Goal: Information Seeking & Learning: Learn about a topic

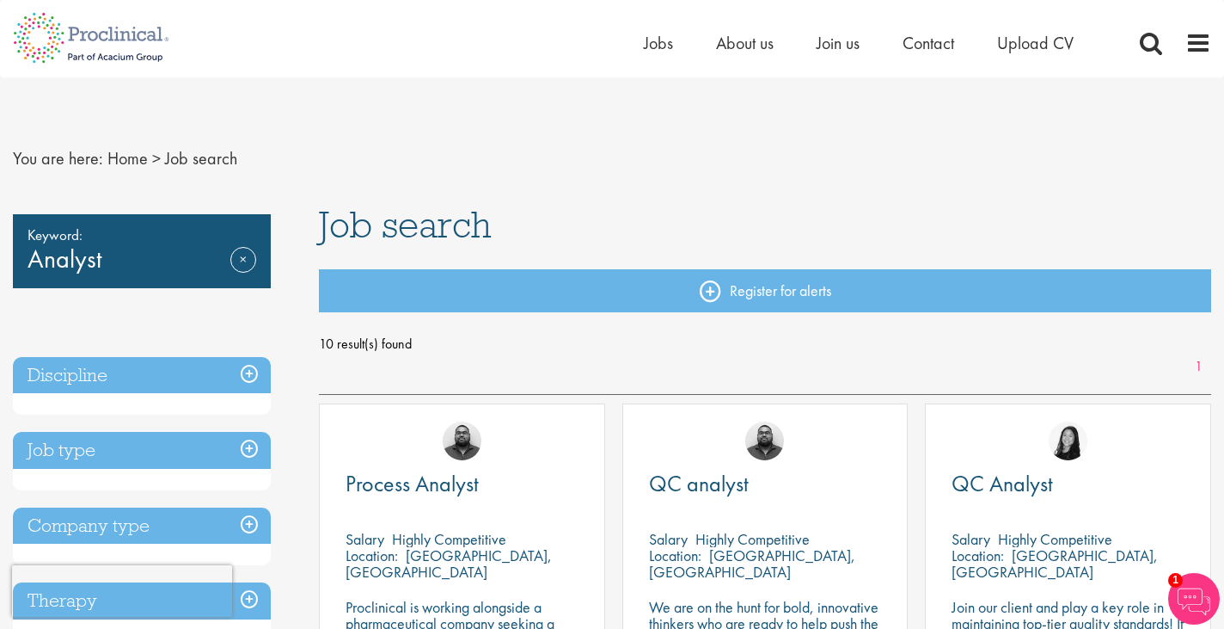
click at [144, 267] on div "Keyword: Analyst Remove" at bounding box center [142, 251] width 258 height 74
click at [242, 254] on link "Remove" at bounding box center [243, 272] width 26 height 50
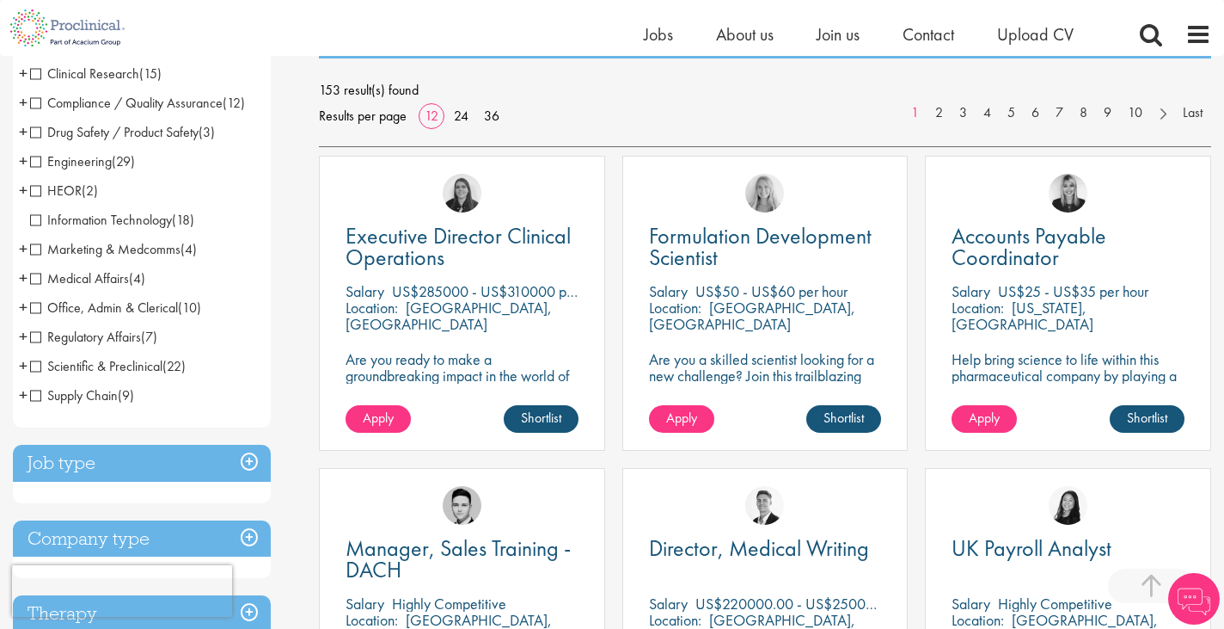
scroll to position [426, 0]
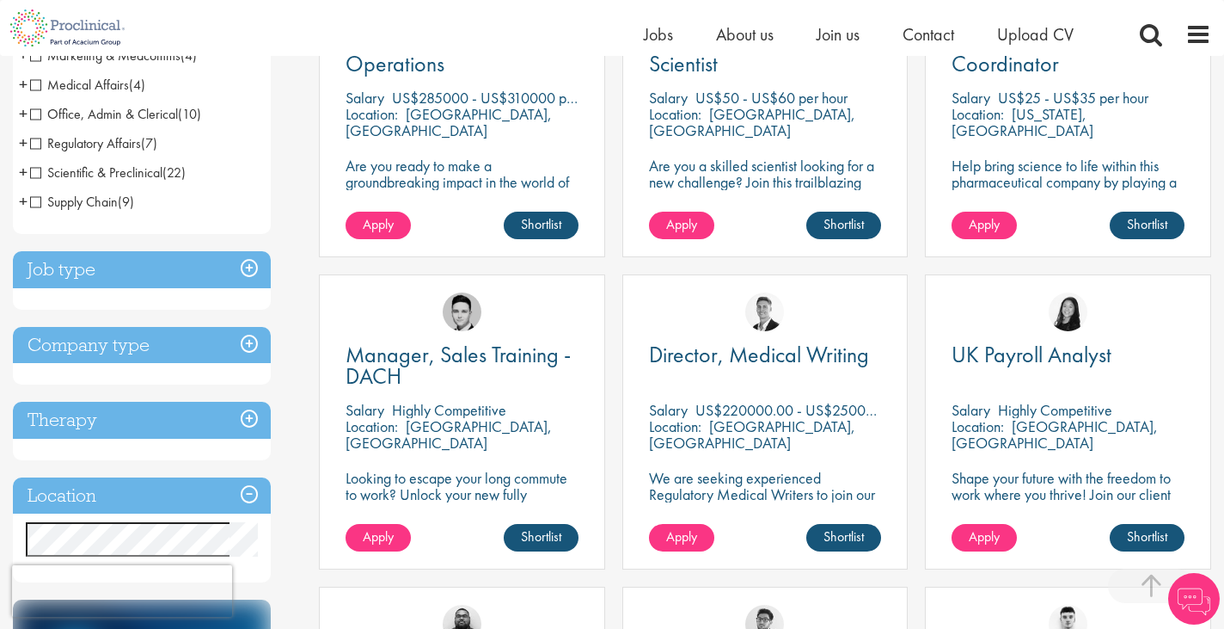
click at [163, 271] on h3 "Job type" at bounding box center [142, 269] width 258 height 37
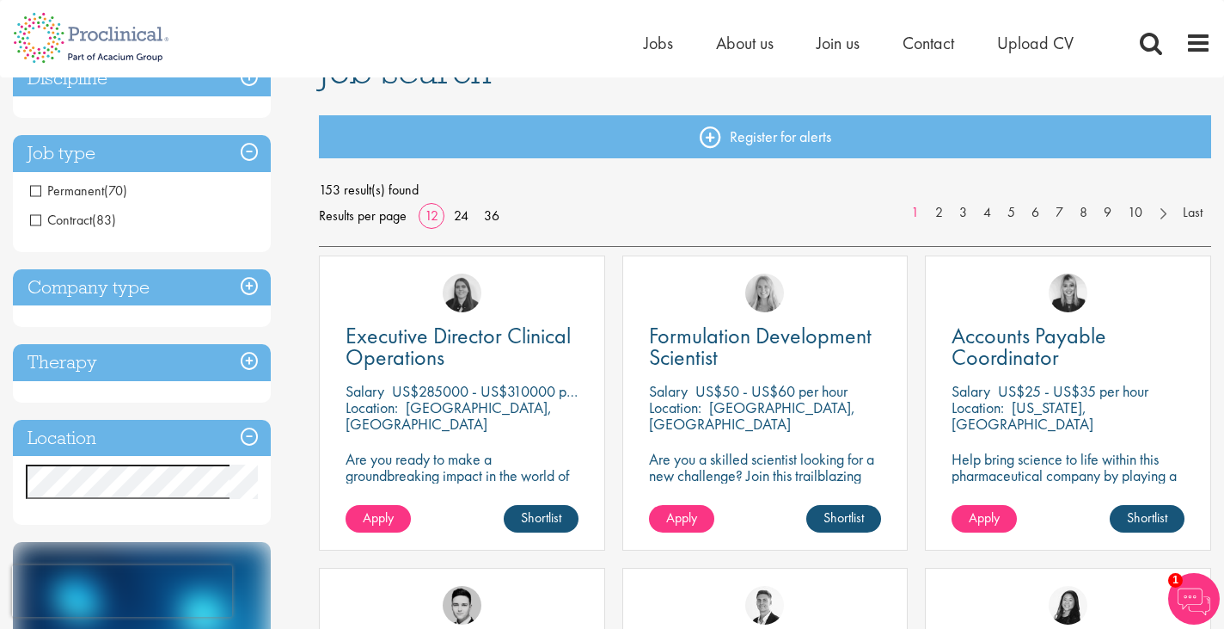
scroll to position [0, 0]
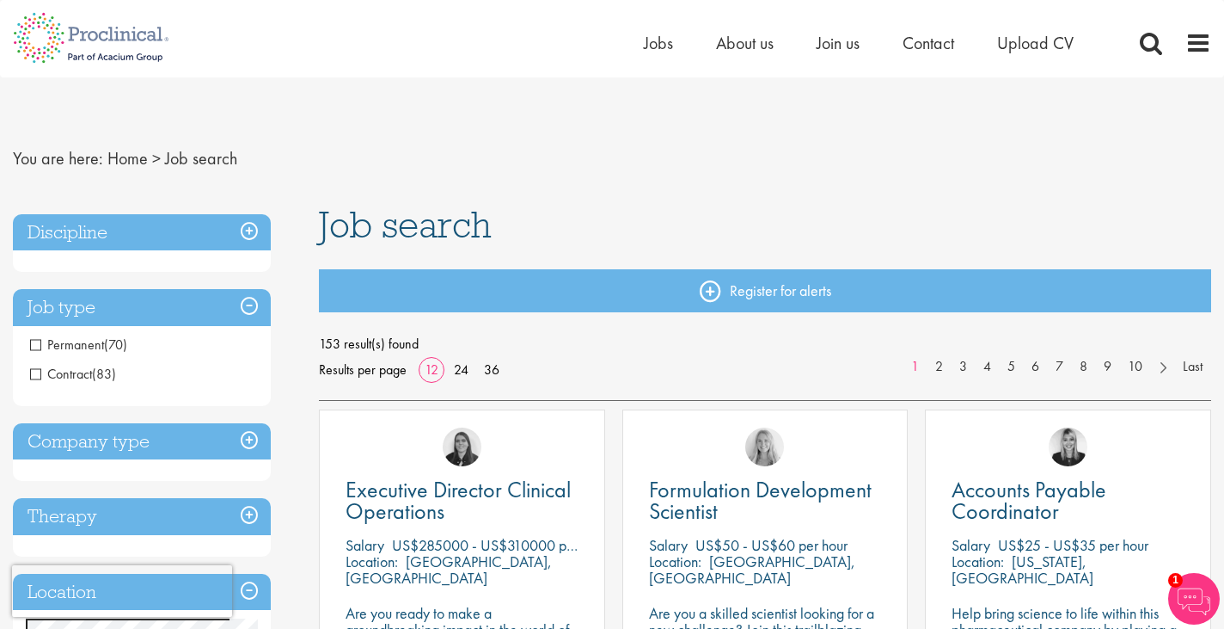
click at [118, 230] on h3 "Discipline" at bounding box center [142, 232] width 258 height 37
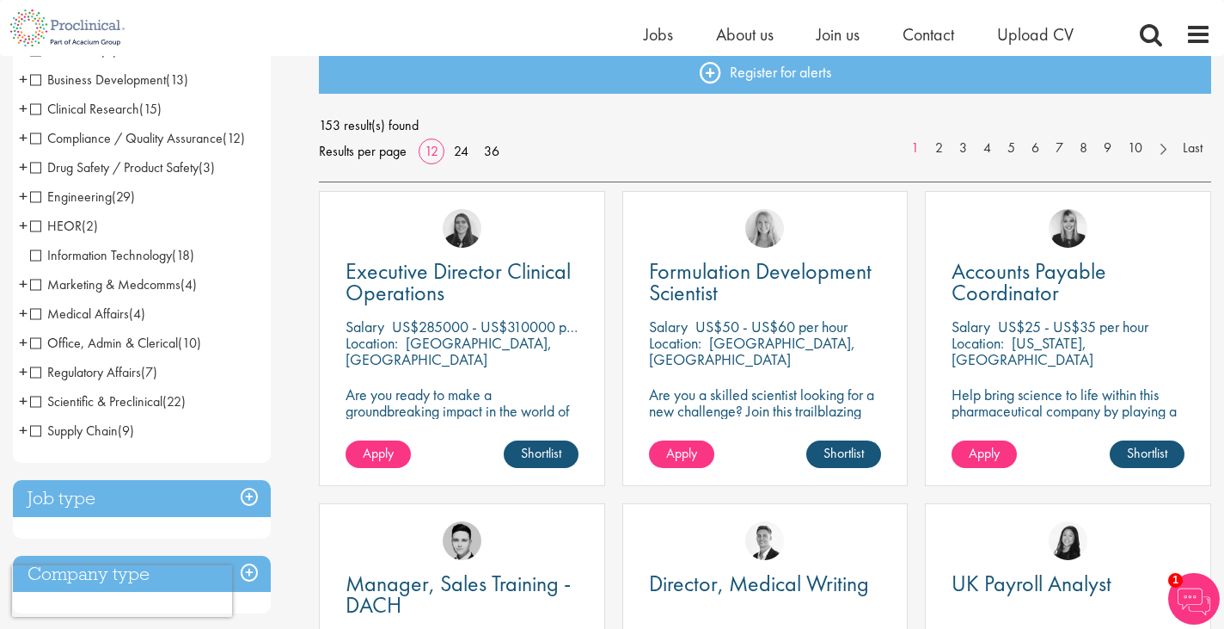
scroll to position [196, 0]
click at [22, 313] on span "+" at bounding box center [23, 314] width 9 height 26
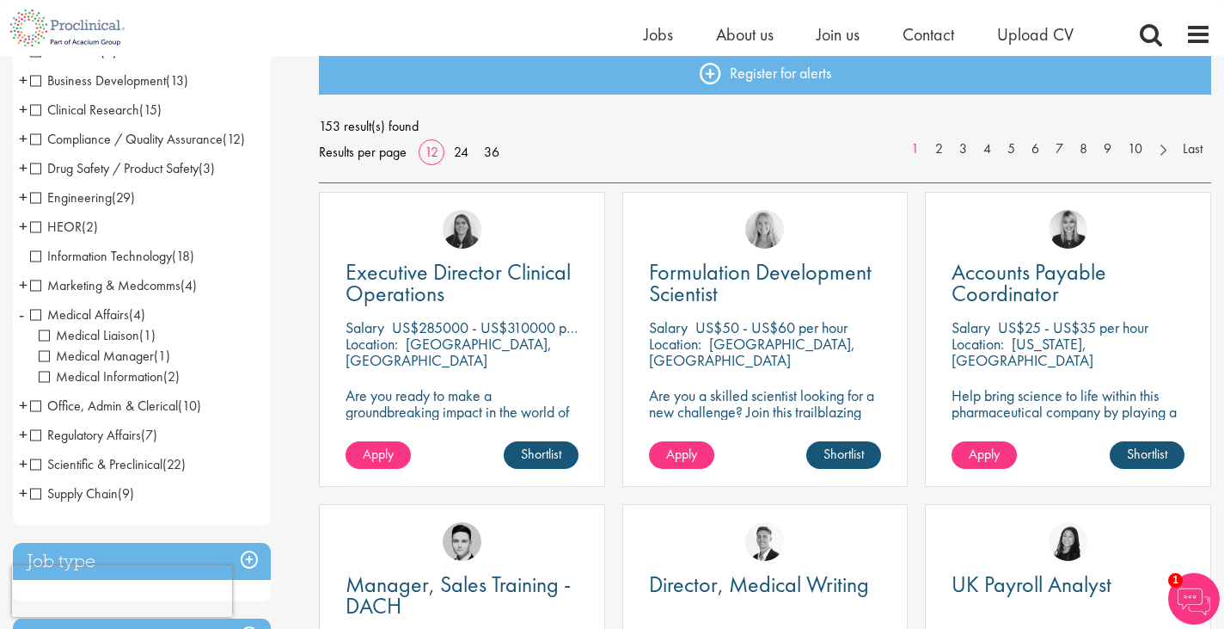
click at [22, 313] on span "-" at bounding box center [21, 314] width 5 height 26
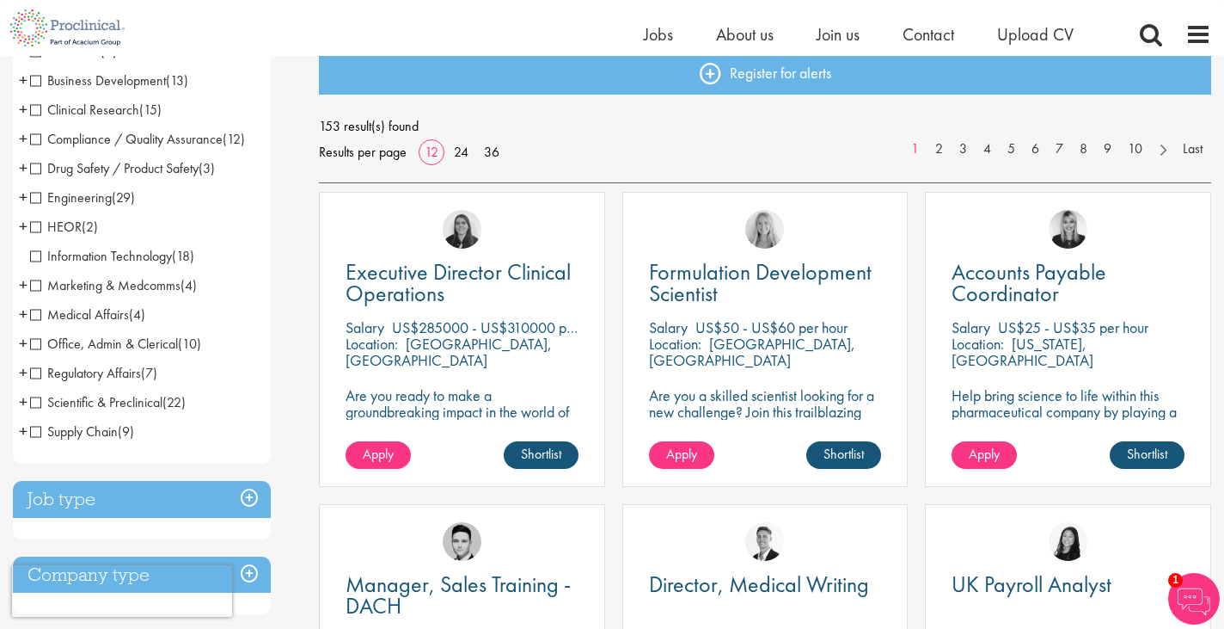
click at [44, 312] on span "Medical Affairs" at bounding box center [79, 314] width 99 height 18
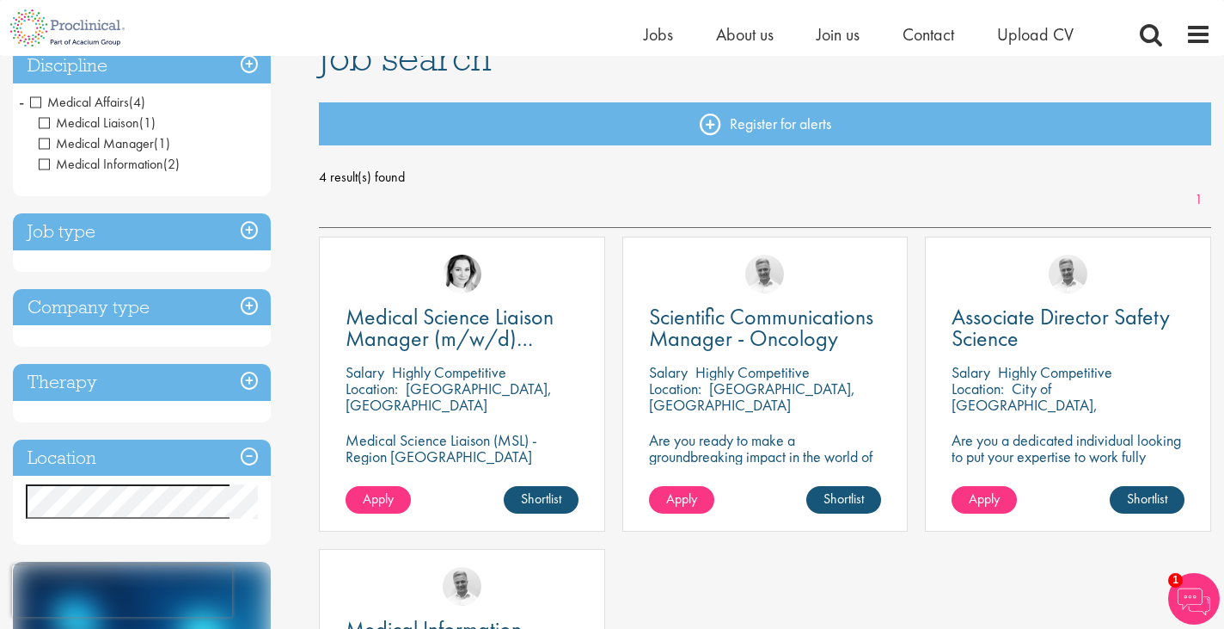
scroll to position [131, 0]
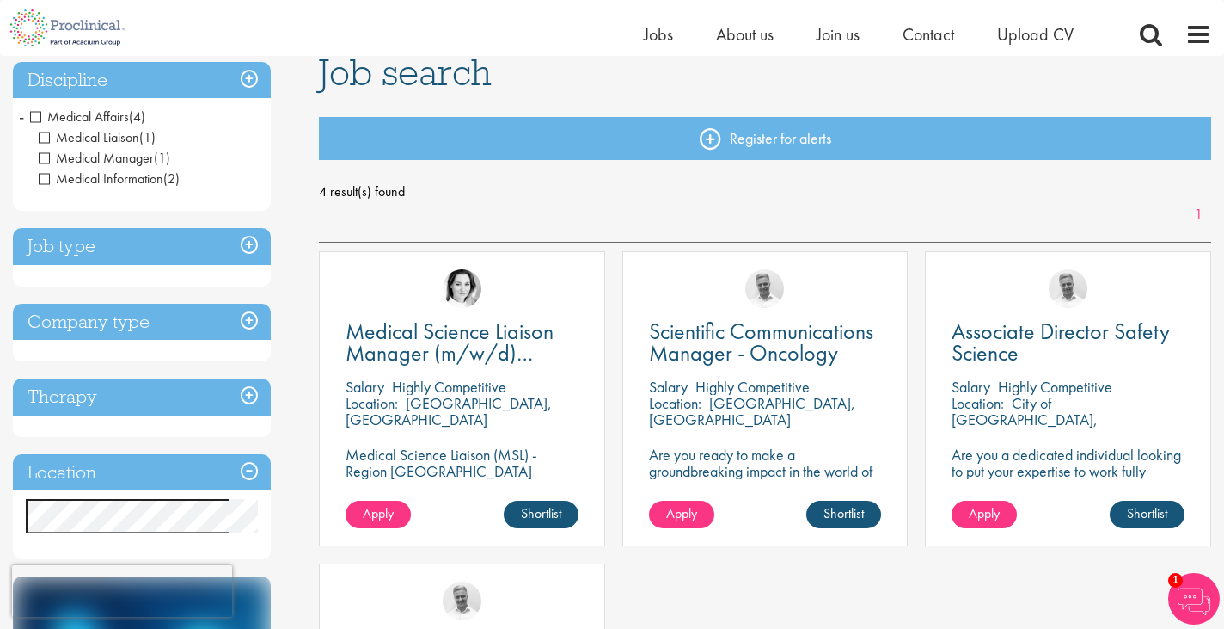
click at [245, 81] on h3 "Discipline" at bounding box center [142, 80] width 258 height 37
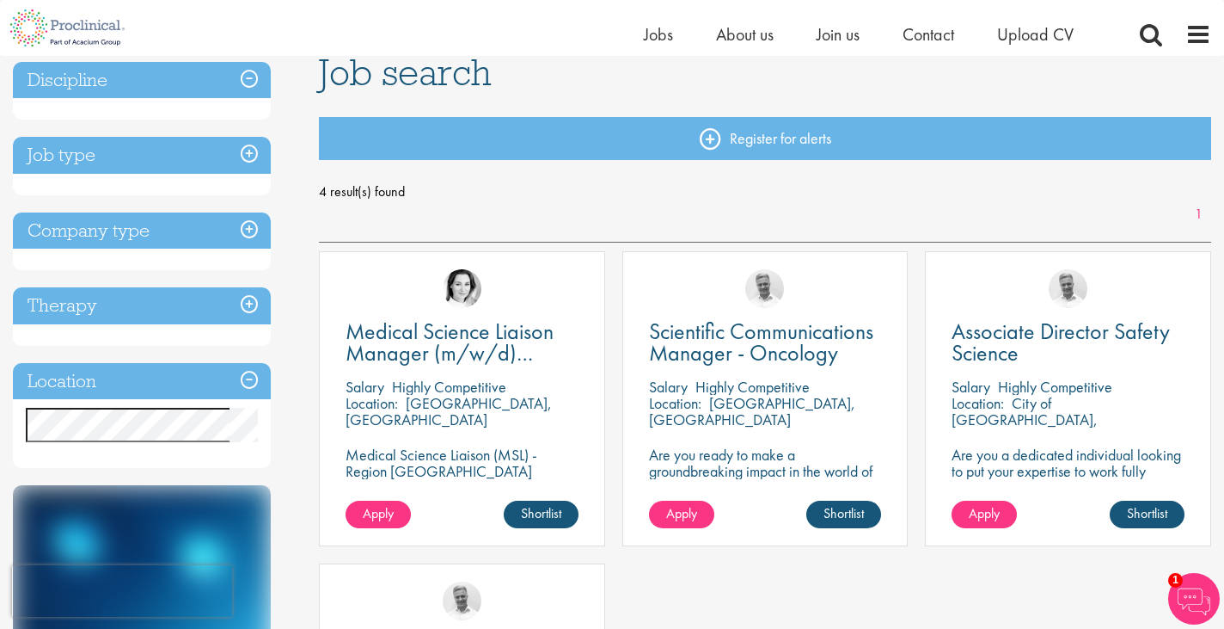
click at [199, 72] on h3 "Discipline" at bounding box center [142, 80] width 258 height 37
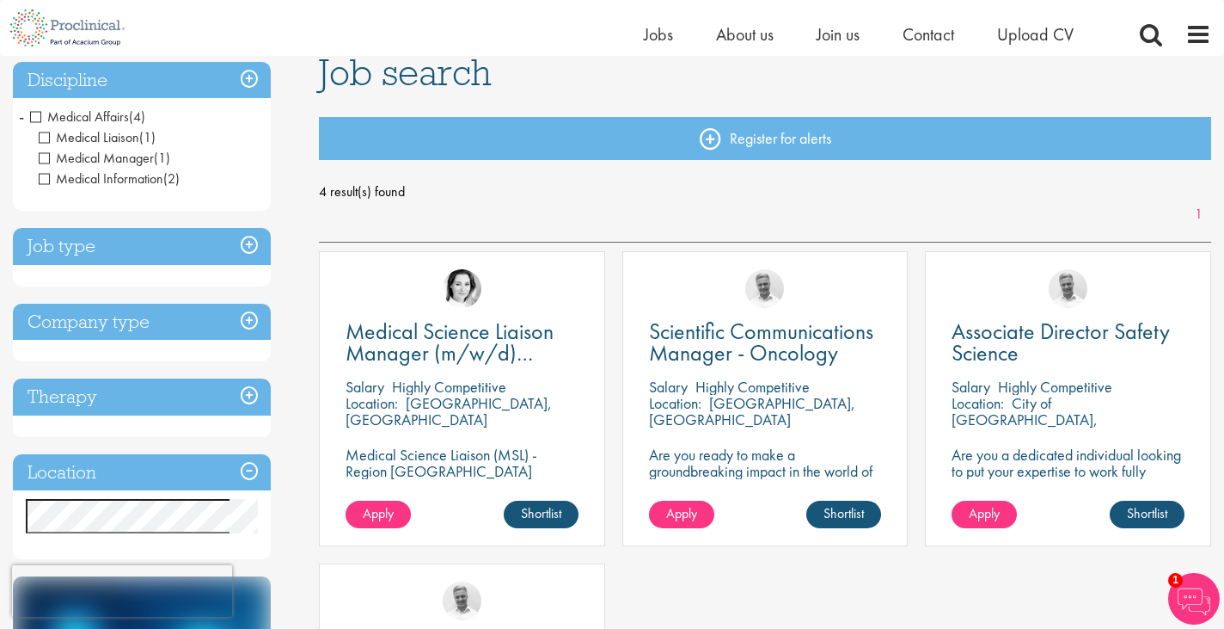
click at [35, 113] on span "Medical Affairs" at bounding box center [79, 116] width 99 height 18
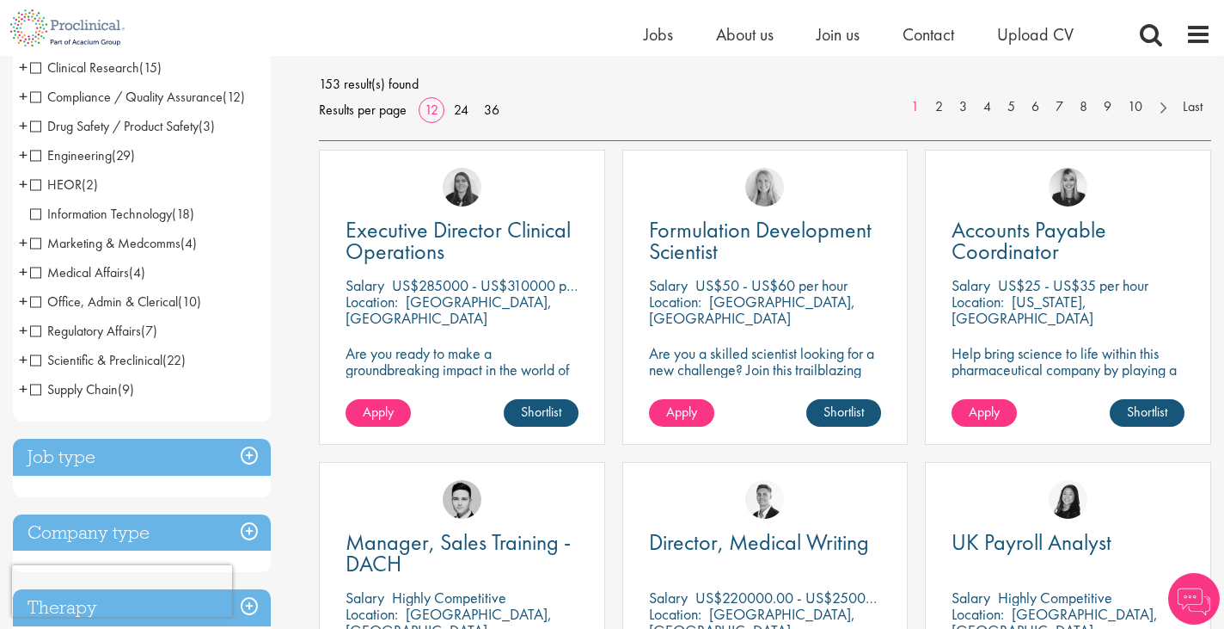
scroll to position [240, 0]
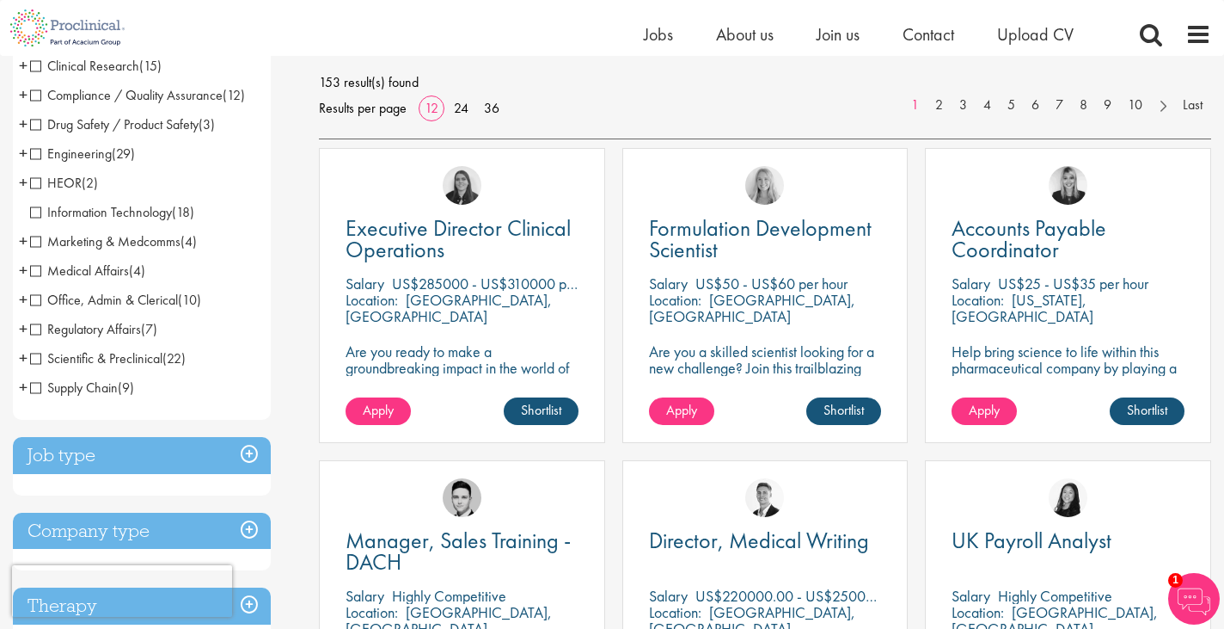
click at [35, 242] on span "Marketing & Medcomms" at bounding box center [105, 241] width 150 height 18
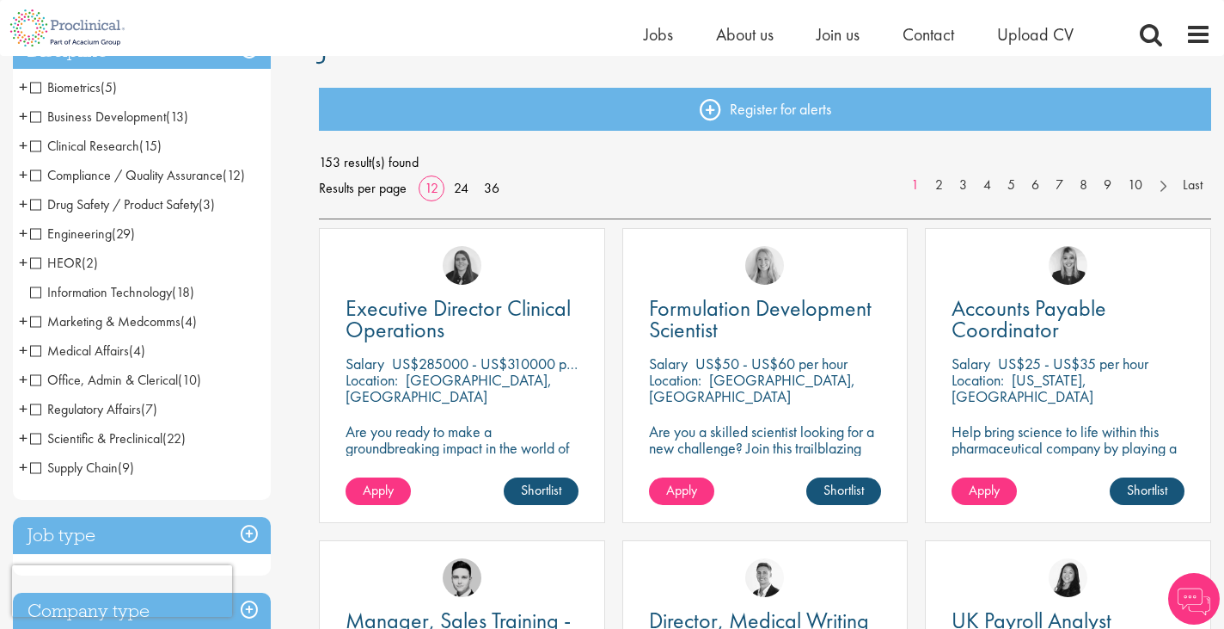
scroll to position [154, 0]
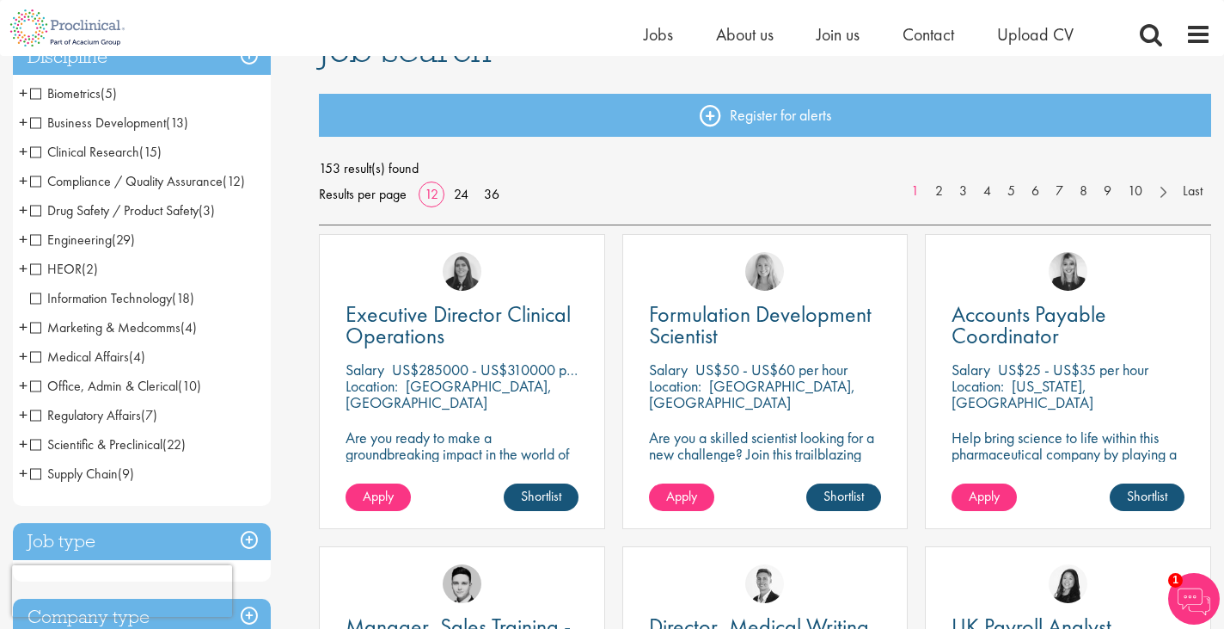
click at [35, 387] on span "Office, Admin & Clerical" at bounding box center [104, 386] width 148 height 18
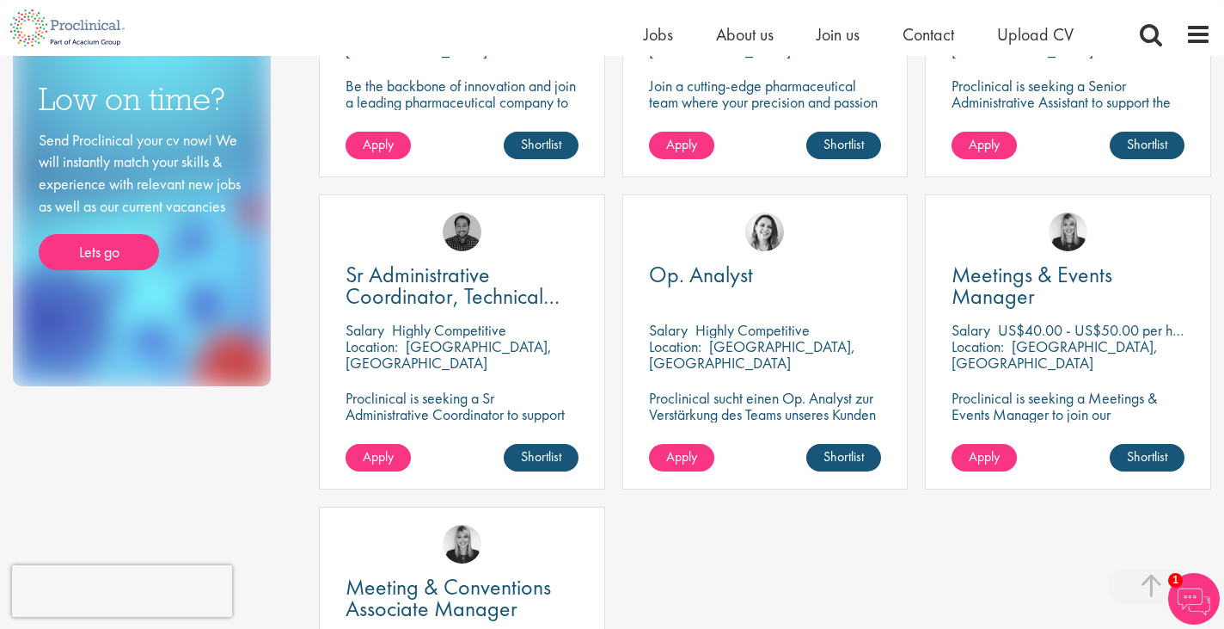
scroll to position [862, 0]
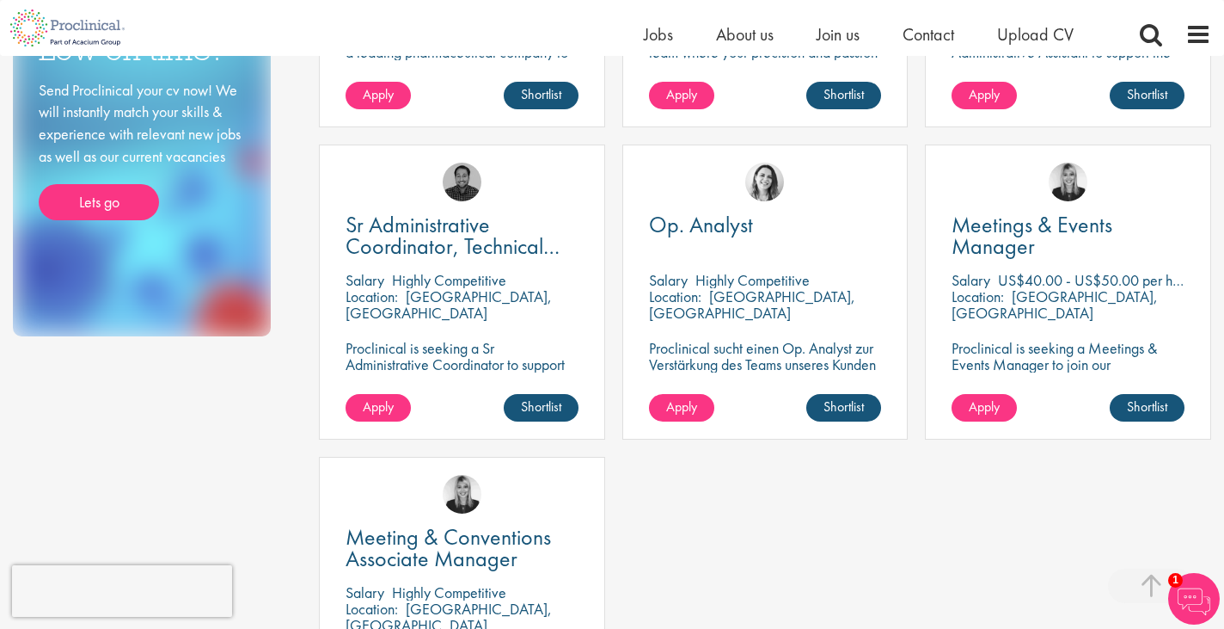
click at [728, 627] on div "Accounts Payable Coordinator [GEOGRAPHIC_DATA] US$25 - US$35 per hour Location:…" at bounding box center [765, 144] width 910 height 1248
